Goal: Navigation & Orientation: Go to known website

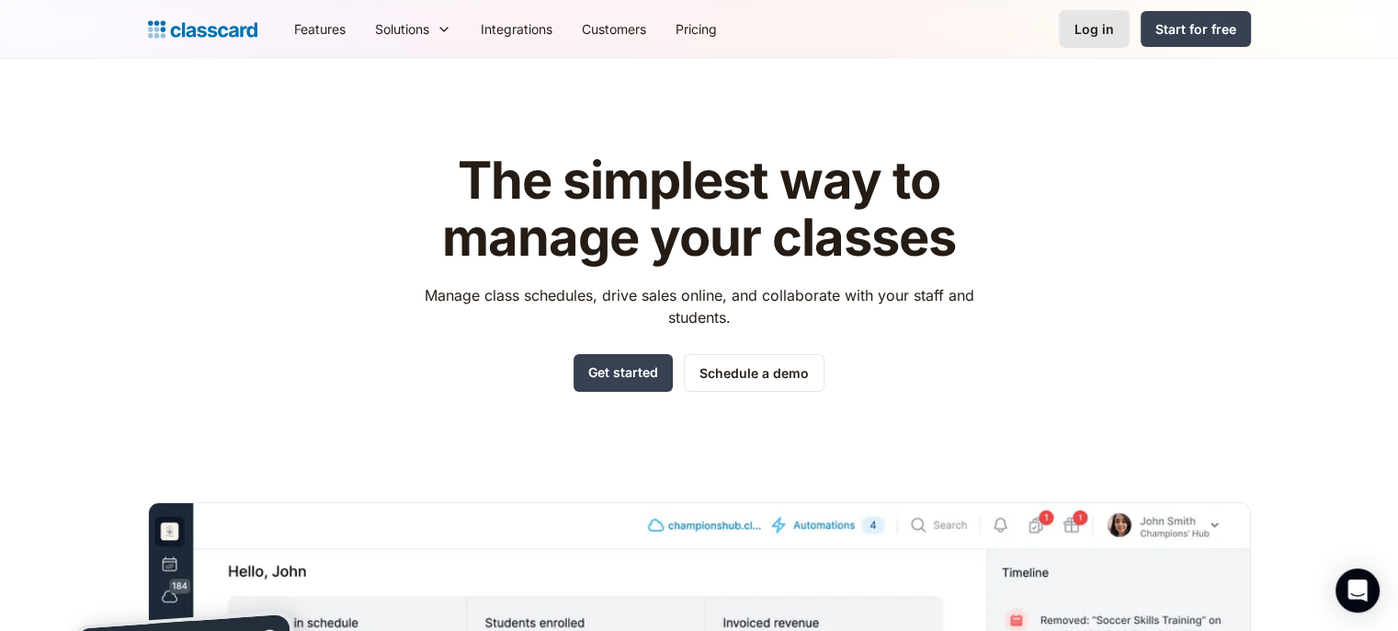
click at [1096, 34] on div "Log in" at bounding box center [1095, 28] width 40 height 19
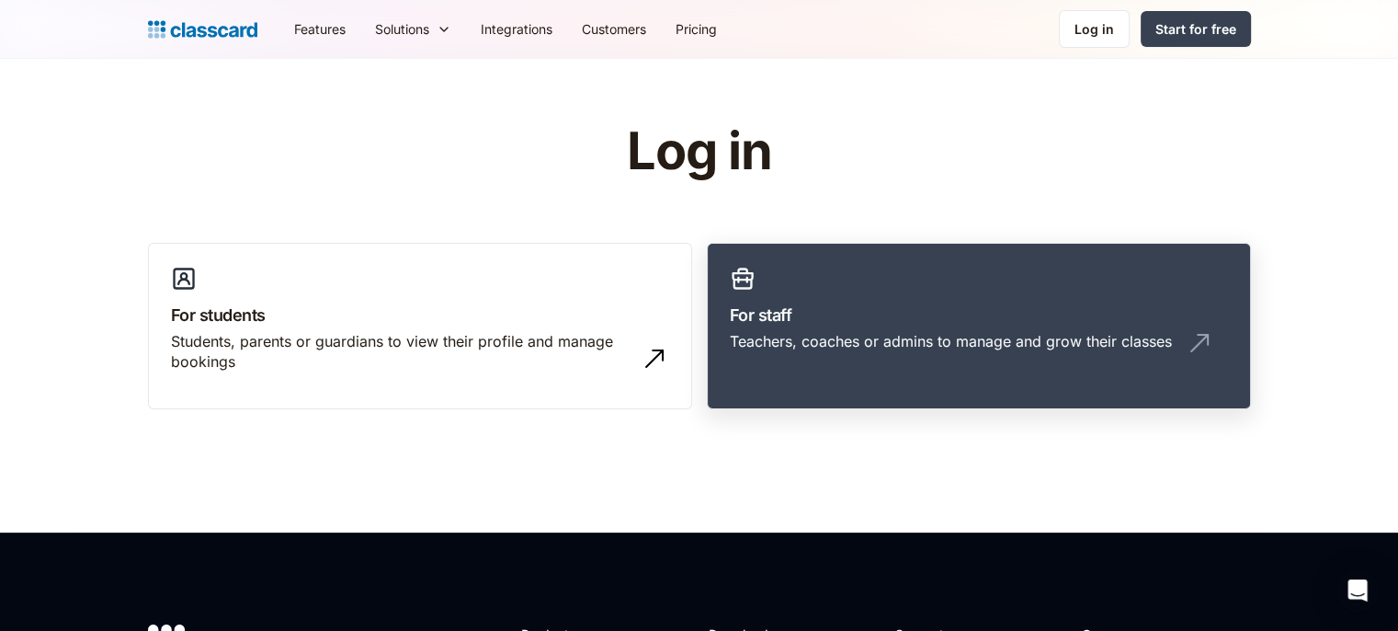
click at [909, 329] on link "For staff Teachers, coaches or admins to manage and grow their classes" at bounding box center [979, 326] width 544 height 167
